Goal: Information Seeking & Learning: Learn about a topic

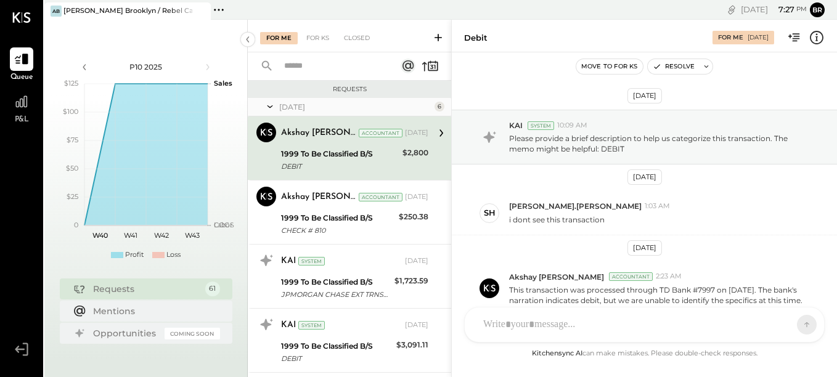
scroll to position [72, 0]
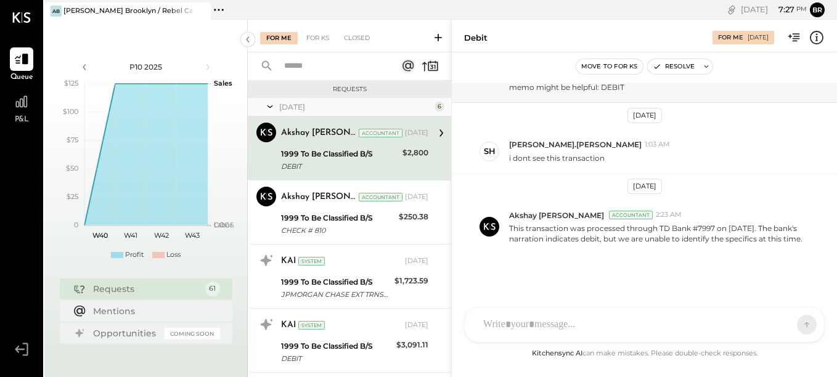
click at [221, 9] on icon at bounding box center [219, 10] width 16 height 16
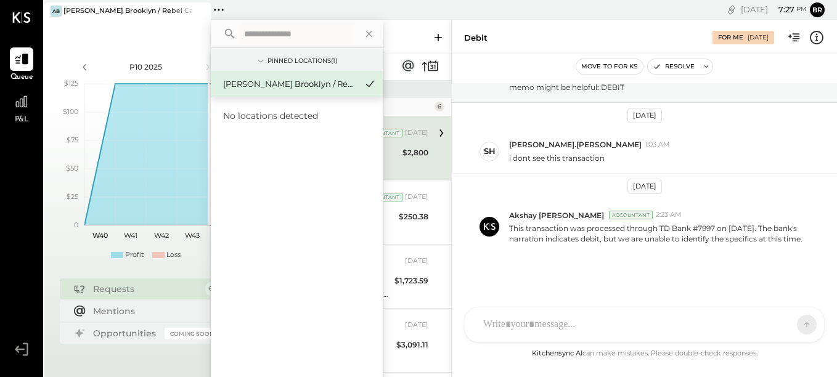
click at [139, 23] on div "P10 2025 polygon, polyline { transition: fill-opacity 0.1s, stroke-opacity 0.1s…" at bounding box center [146, 208] width 204 height 377
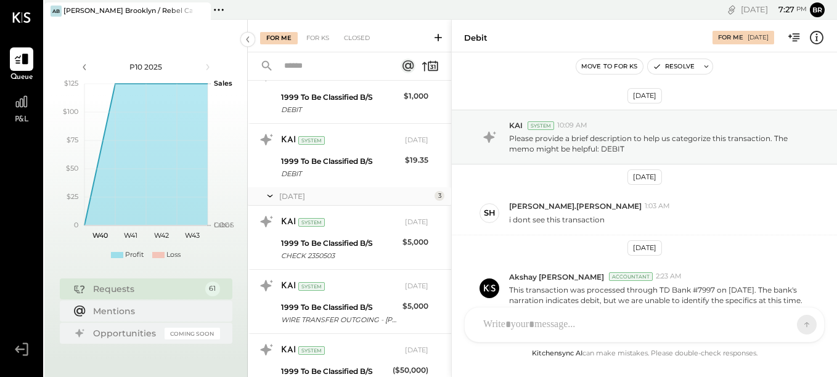
scroll to position [0, 0]
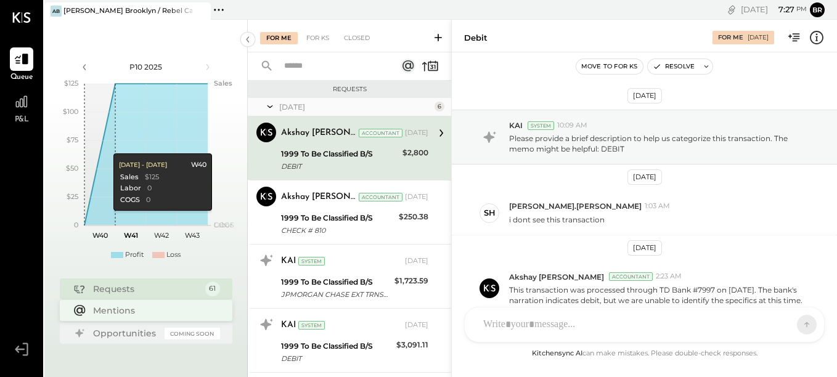
click at [124, 311] on div "Mentions" at bounding box center [153, 311] width 121 height 12
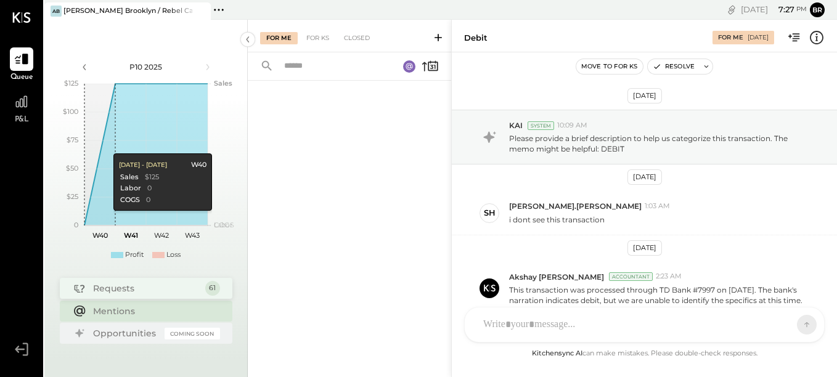
click at [102, 292] on div "Requests" at bounding box center [146, 288] width 106 height 12
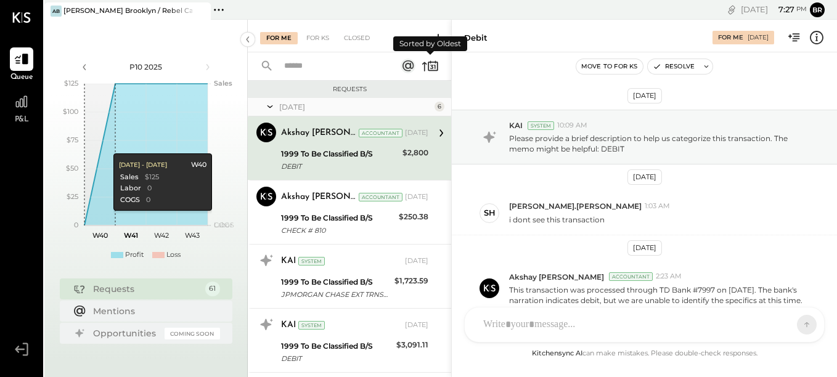
click at [435, 67] on icon at bounding box center [430, 65] width 17 height 17
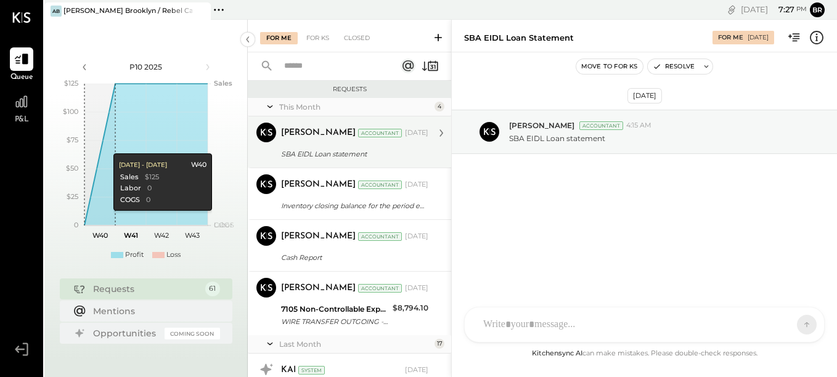
click at [414, 147] on div "SBA EIDL Loan statement" at bounding box center [353, 154] width 144 height 15
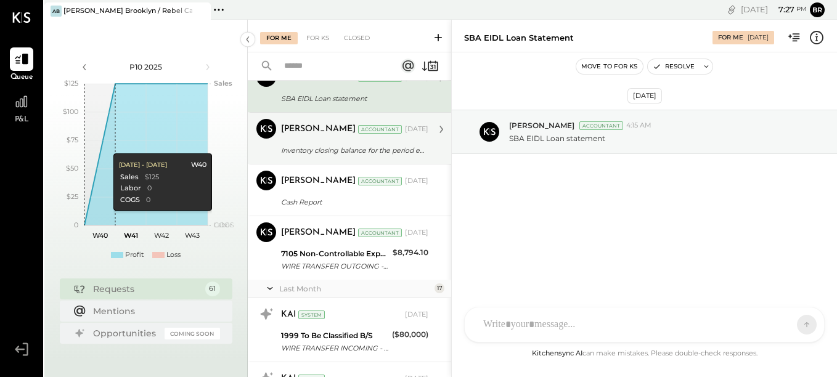
scroll to position [68, 0]
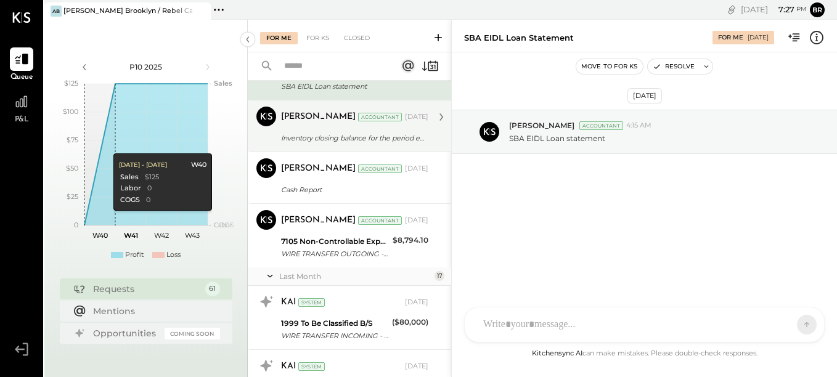
click at [410, 131] on div "Inventory closing balance for the period end." at bounding box center [353, 138] width 144 height 15
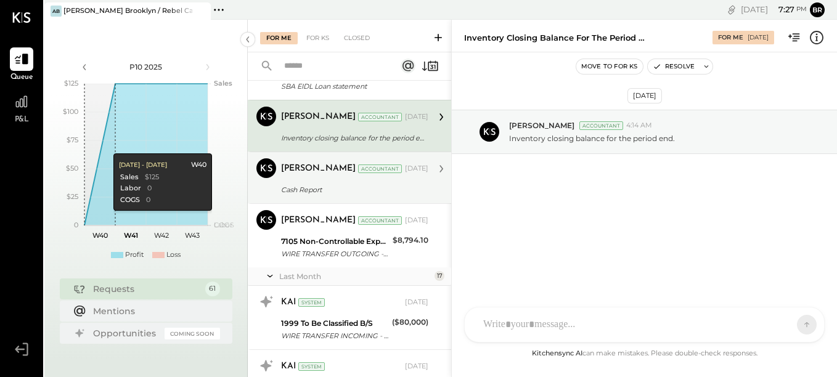
click at [408, 179] on div "[PERSON_NAME] Accountant [DATE] Cash Report Cash sheet for the year [DATE] to t…" at bounding box center [354, 177] width 147 height 39
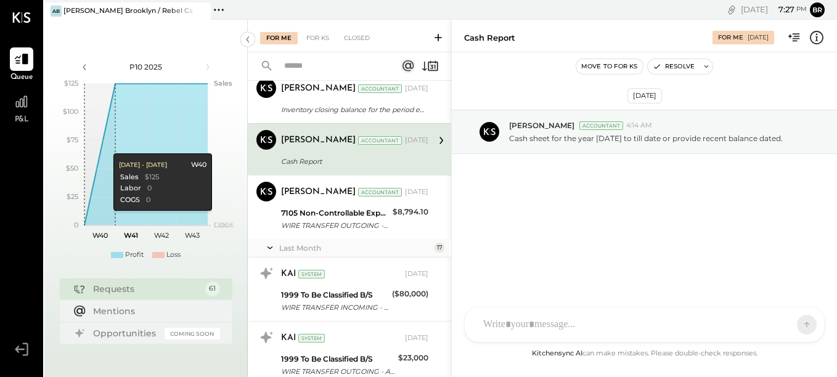
scroll to position [97, 0]
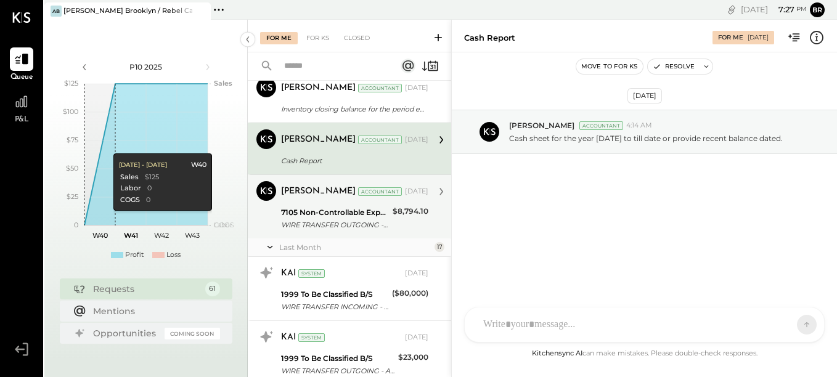
click at [403, 221] on div "$8,794.10" at bounding box center [411, 218] width 36 height 27
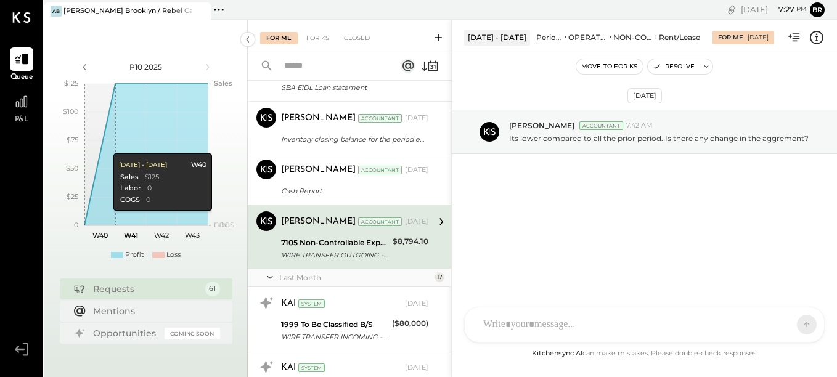
scroll to position [64, 0]
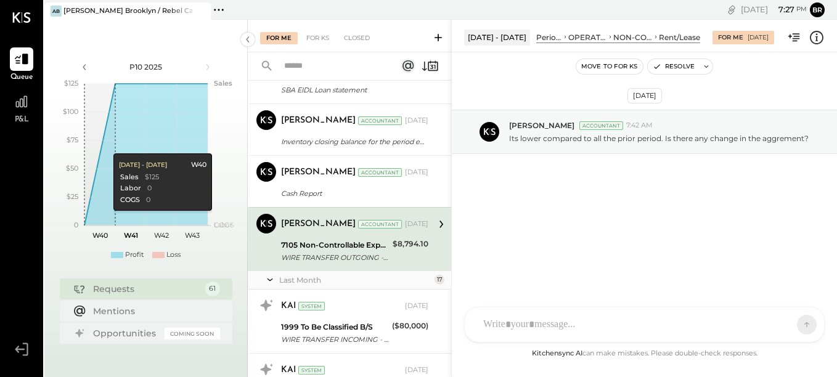
click at [528, 326] on div at bounding box center [633, 324] width 313 height 27
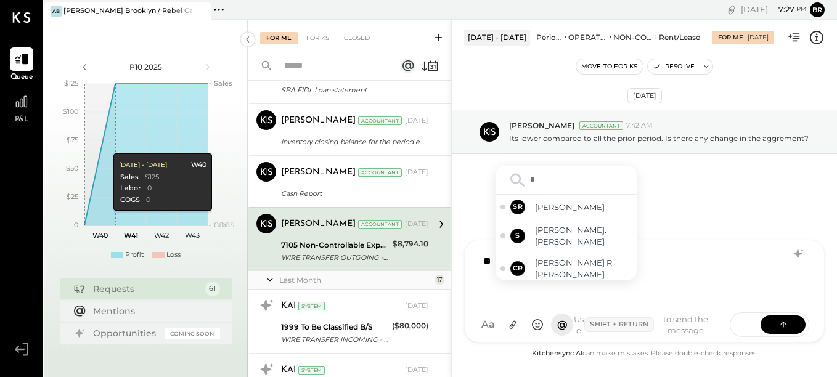
type input "**"
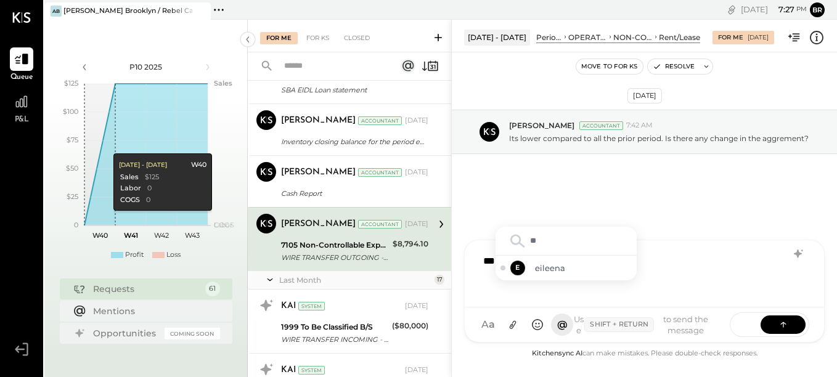
click at [597, 201] on div "[DATE] [PERSON_NAME] Accountant 7:42 AM Its lower compared to all the prior per…" at bounding box center [644, 164] width 385 height 163
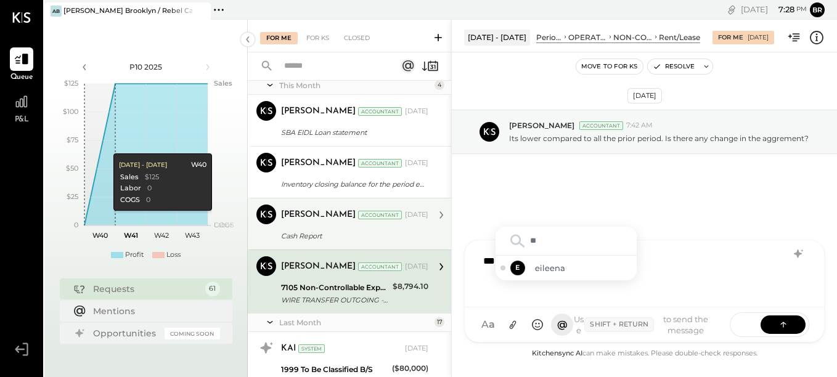
scroll to position [0, 0]
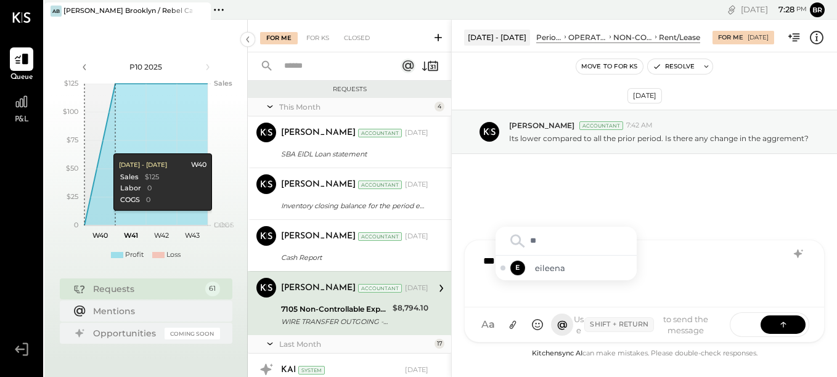
click at [371, 85] on div "Requests" at bounding box center [349, 89] width 191 height 9
click at [343, 88] on div "Requests" at bounding box center [349, 89] width 191 height 9
click at [20, 96] on icon at bounding box center [22, 102] width 16 height 16
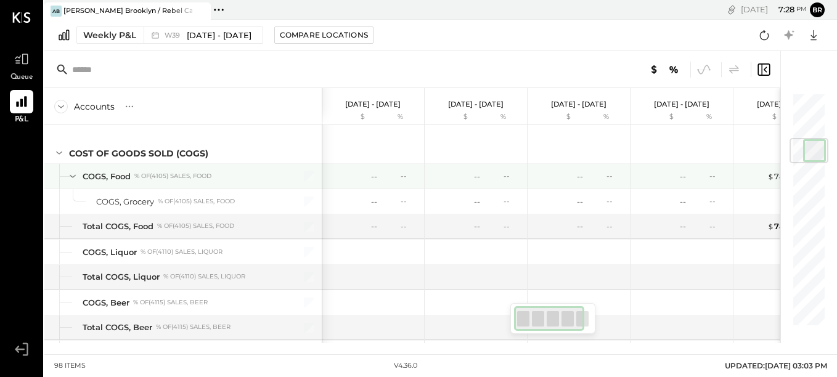
scroll to position [393, 0]
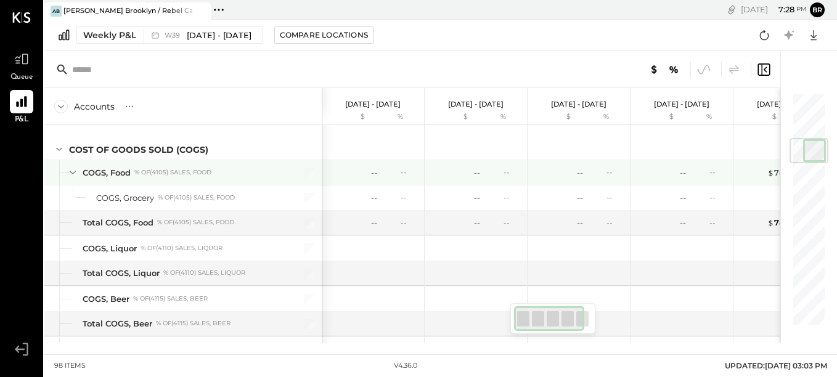
click at [105, 171] on div "COGS, Food" at bounding box center [107, 173] width 48 height 12
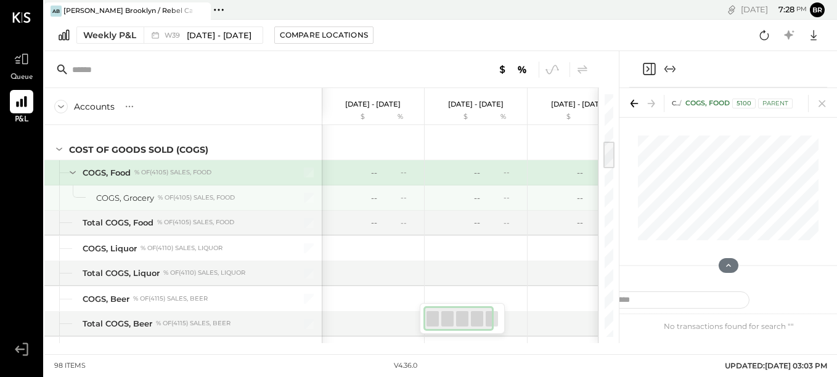
click at [505, 189] on div "-- --" at bounding box center [477, 198] width 93 height 25
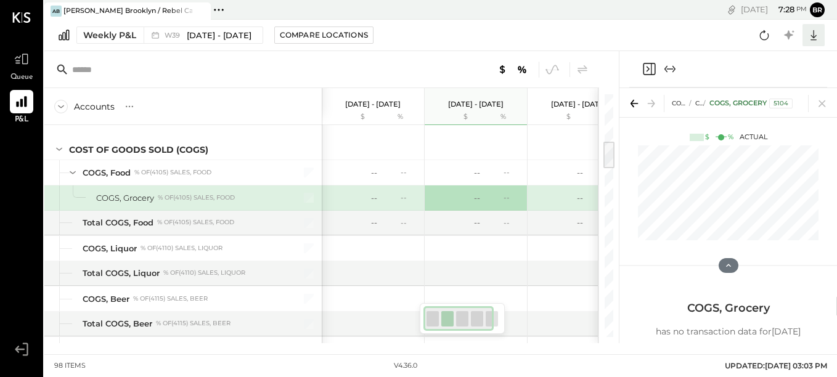
click at [810, 41] on icon at bounding box center [814, 35] width 16 height 16
click at [694, 46] on div "Weekly P&L W39 [DATE] - [DATE] Compare Locations CSV Google Sheets Excel" at bounding box center [440, 35] width 793 height 31
